Goal: Task Accomplishment & Management: Manage account settings

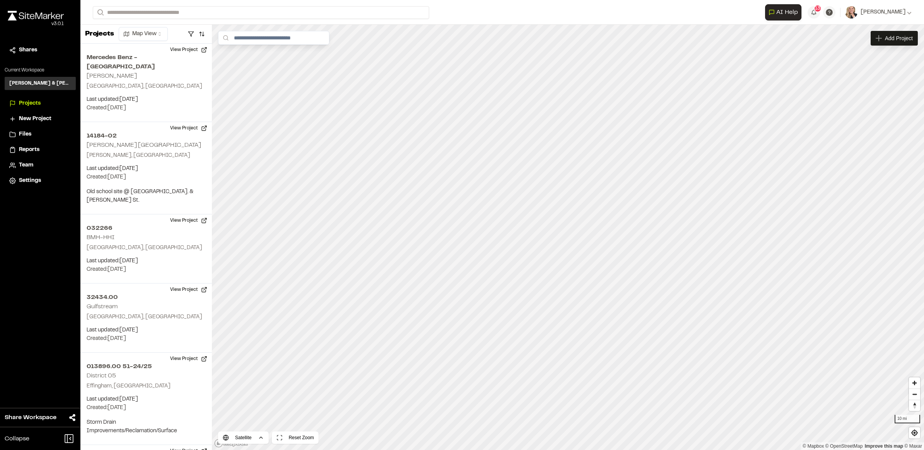
click at [36, 147] on span "Reports" at bounding box center [29, 150] width 20 height 9
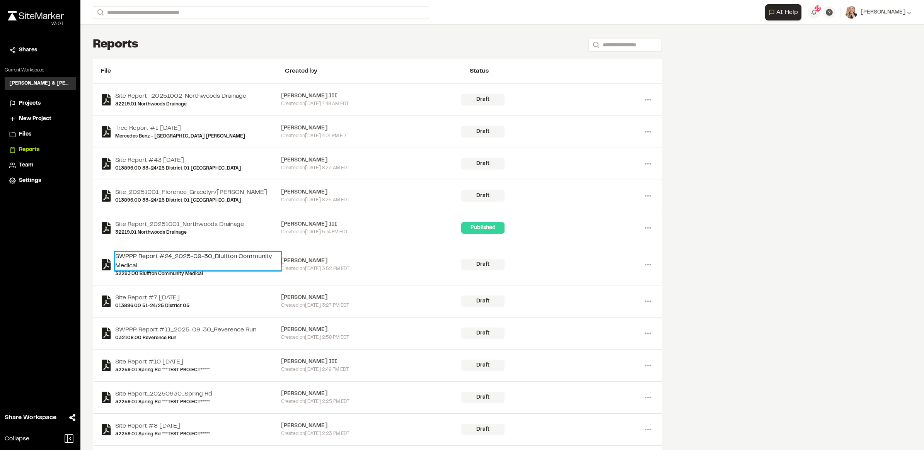
click at [213, 257] on link "SWPPP Report #24_2025-09-30_Bluffton Community Medical" at bounding box center [198, 261] width 166 height 19
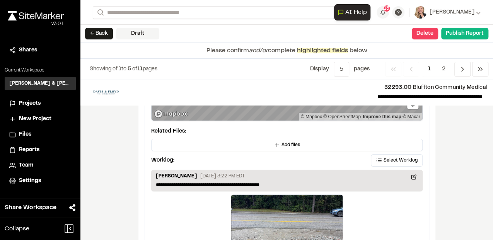
scroll to position [1355, 0]
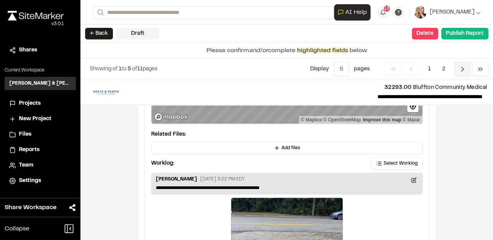
click at [466, 73] on span "Previous" at bounding box center [462, 69] width 16 height 15
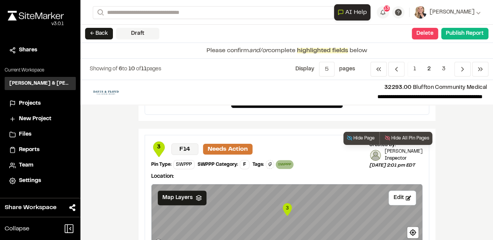
scroll to position [361, 0]
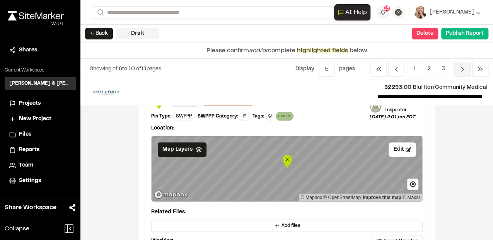
click at [461, 66] on icon "Navigation" at bounding box center [462, 69] width 8 height 8
click at [444, 72] on span "3" at bounding box center [443, 69] width 15 height 15
click at [329, 71] on span "5" at bounding box center [326, 69] width 15 height 15
click at [291, 122] on span "All" at bounding box center [320, 122] width 67 height 12
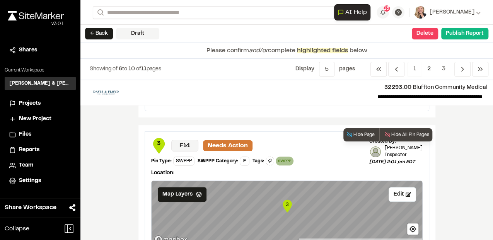
scroll to position [252, 0]
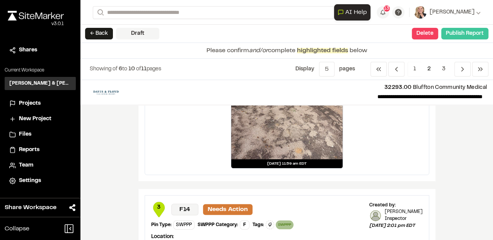
click at [460, 33] on button "Publish Report" at bounding box center [464, 34] width 47 height 12
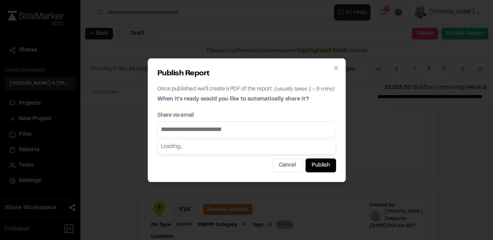
click at [202, 129] on input at bounding box center [246, 129] width 175 height 12
click at [290, 123] on input at bounding box center [246, 129] width 175 height 12
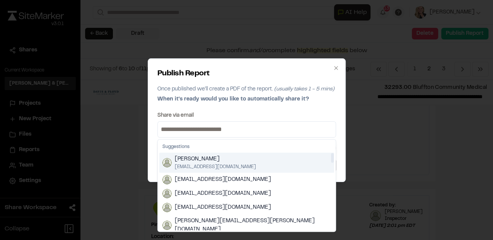
click at [296, 115] on div "Share via email" at bounding box center [246, 115] width 179 height 5
click at [237, 133] on input at bounding box center [246, 129] width 175 height 12
click at [234, 128] on input at bounding box center [246, 129] width 175 height 12
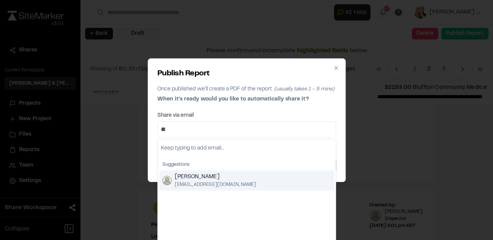
type input "**"
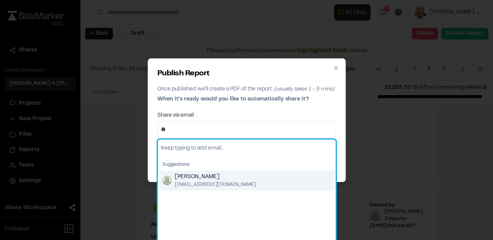
click at [196, 180] on span "[PERSON_NAME]" at bounding box center [215, 177] width 81 height 9
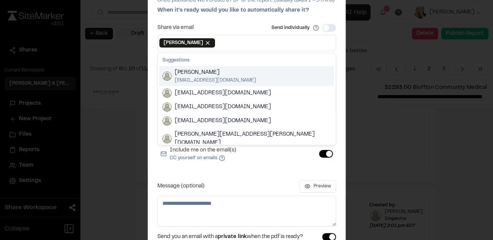
click at [235, 31] on div "Share via email Send individually" at bounding box center [246, 28] width 179 height 8
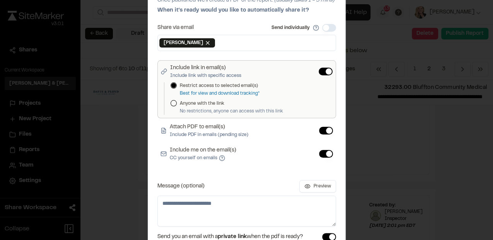
click at [229, 31] on div "Share via email Send individually" at bounding box center [246, 28] width 179 height 8
click at [323, 12] on p "When it's ready would you like to automatically share it?" at bounding box center [246, 10] width 179 height 9
click at [225, 25] on div "Share via email Send individually" at bounding box center [246, 28] width 179 height 8
click at [111, 147] on div "Publish Report Once published we'll create a PDF of the report. (usually takes …" at bounding box center [246, 120] width 493 height 240
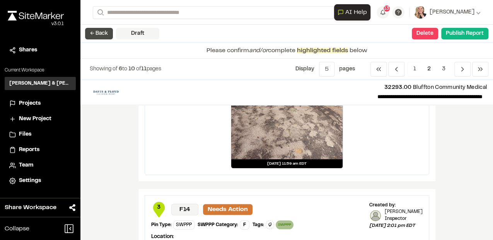
click at [105, 37] on button "← Back" at bounding box center [99, 34] width 28 height 12
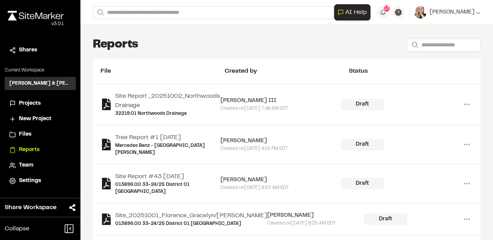
click at [182, 41] on div "Reports Search" at bounding box center [287, 44] width 388 height 15
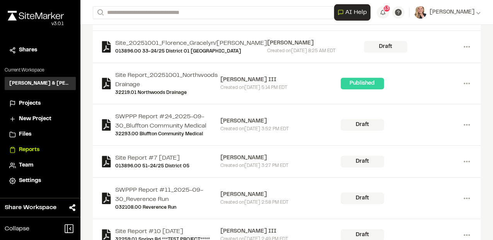
scroll to position [180, 0]
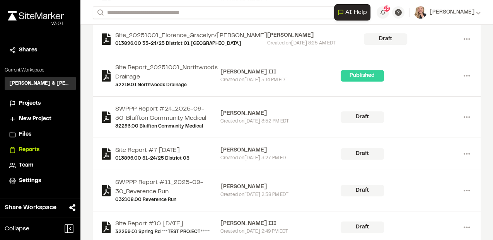
click at [366, 111] on div "Draft" at bounding box center [361, 117] width 43 height 12
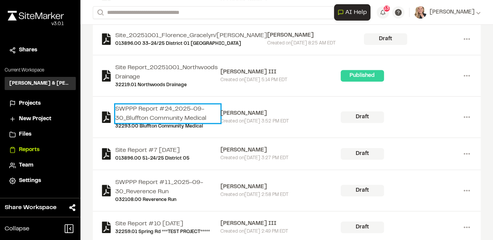
click at [155, 104] on link "SWPPP Report #24_2025-09-30_Bluffton Community Medical" at bounding box center [167, 113] width 105 height 19
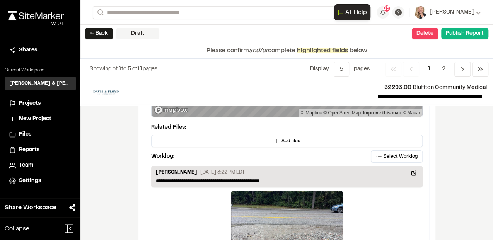
scroll to position [1432, 0]
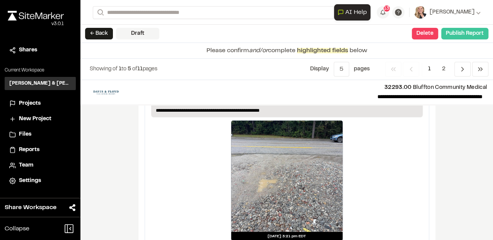
click at [468, 29] on button "Publish Report" at bounding box center [464, 34] width 47 height 12
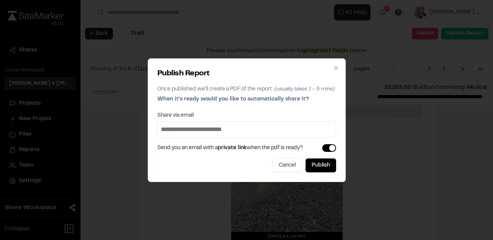
click at [179, 115] on label "Share via email" at bounding box center [175, 115] width 36 height 5
click at [325, 165] on button "Publish" at bounding box center [320, 165] width 31 height 14
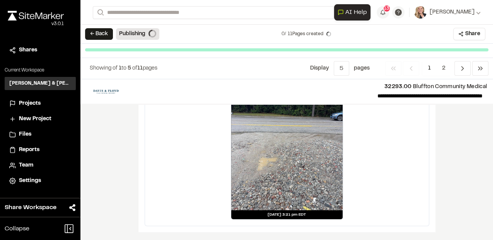
scroll to position [1390, 0]
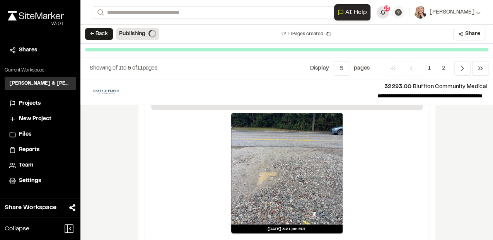
click at [383, 14] on button "13" at bounding box center [382, 12] width 12 height 12
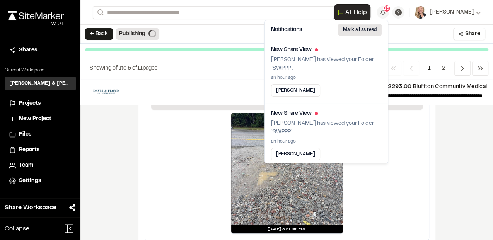
click at [359, 31] on button "Mark all as read" at bounding box center [360, 30] width 44 height 12
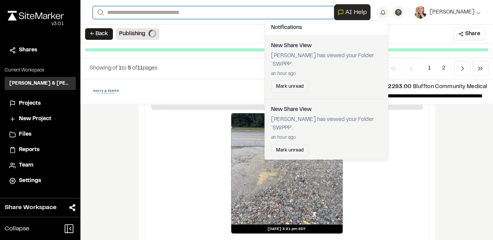
click at [238, 12] on input "Search" at bounding box center [213, 12] width 241 height 13
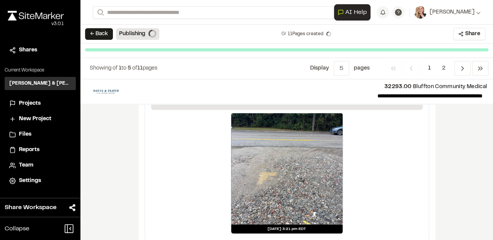
click at [238, 22] on div "**********" at bounding box center [287, 12] width 388 height 25
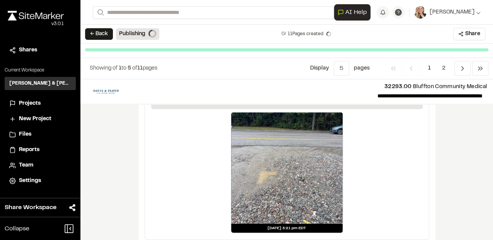
click at [213, 30] on div "← Back Publishing 0 / 11 Pages created Share" at bounding box center [286, 34] width 412 height 19
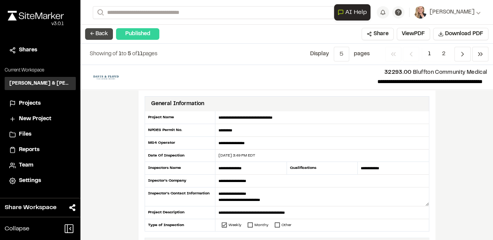
click at [96, 33] on button "← Back" at bounding box center [99, 34] width 28 height 12
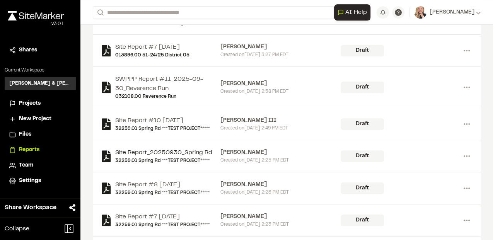
scroll to position [309, 0]
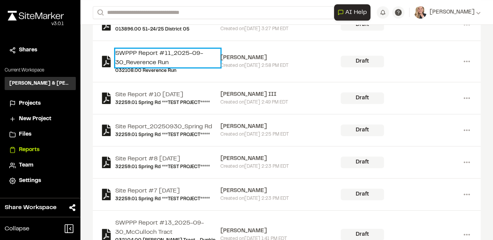
click at [154, 49] on link "SWPPP Report #11_2025-09-30_Reverence Run" at bounding box center [167, 58] width 105 height 19
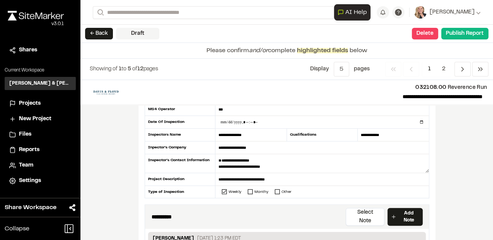
scroll to position [51, 0]
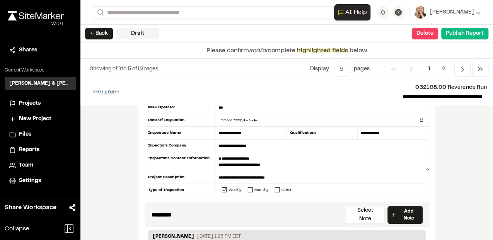
click at [99, 225] on div "**********" at bounding box center [286, 160] width 412 height 160
click at [26, 104] on span "Projects" at bounding box center [30, 103] width 22 height 9
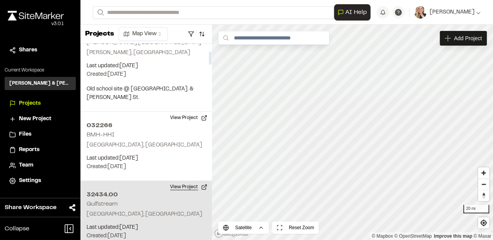
scroll to position [155, 0]
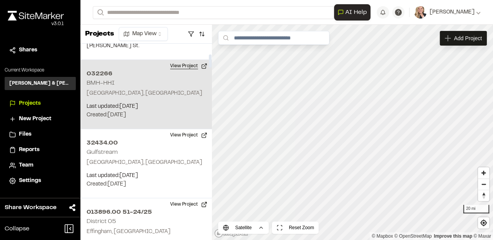
click at [204, 60] on button "View Project" at bounding box center [188, 66] width 46 height 12
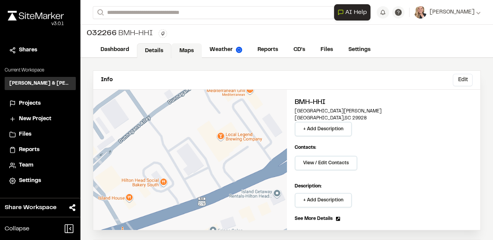
click at [197, 50] on link "Maps" at bounding box center [186, 50] width 31 height 15
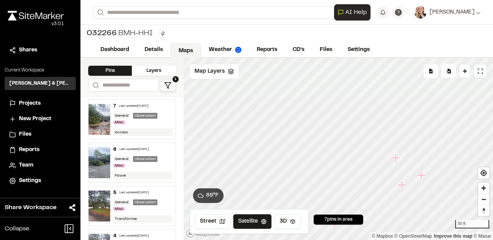
click at [412, 36] on div "032266 BMH-HHI Type Enter or comma to add tag." at bounding box center [286, 34] width 412 height 18
click at [458, 30] on div "032266 BMH-HHI Type Enter or comma to add tag." at bounding box center [286, 34] width 412 height 18
click at [262, 47] on link "Reports" at bounding box center [267, 50] width 37 height 15
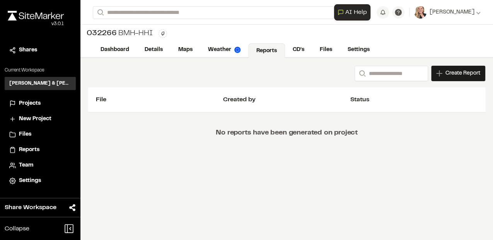
click at [288, 188] on div "Search Create Report New Report | 032266 BMH-HHI What type of Report do you wan…" at bounding box center [286, 149] width 412 height 182
click at [272, 51] on link "Reports" at bounding box center [266, 50] width 37 height 15
click at [32, 149] on span "Reports" at bounding box center [29, 150] width 20 height 9
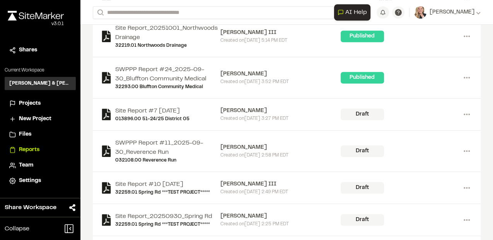
scroll to position [232, 0]
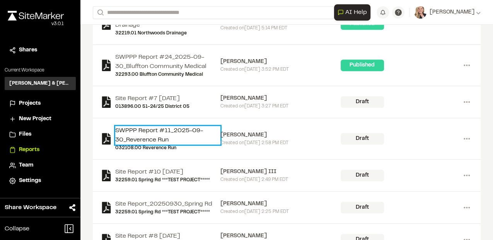
click at [157, 126] on link "SWPPP Report #11_2025-09-30_Reverence Run" at bounding box center [167, 135] width 105 height 19
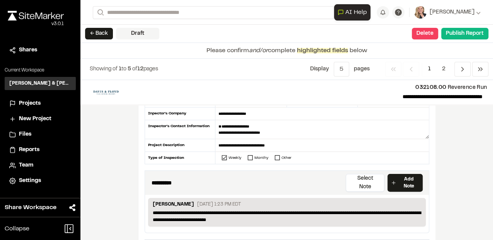
scroll to position [77, 0]
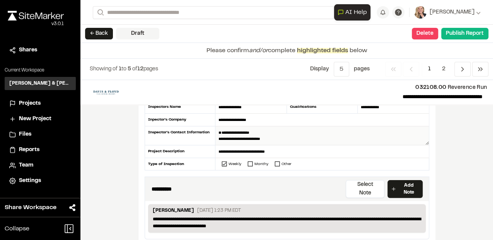
click at [261, 129] on textarea "**********" at bounding box center [321, 135] width 213 height 19
drag, startPoint x: 256, startPoint y: 129, endPoint x: 213, endPoint y: 128, distance: 43.3
click at [213, 128] on div "**********" at bounding box center [287, 110] width 284 height 121
type textarea "**********"
click at [458, 136] on div "**********" at bounding box center [286, 160] width 412 height 160
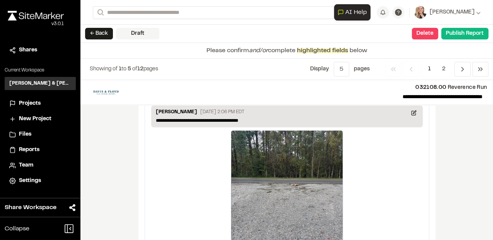
scroll to position [1439, 0]
